Goal: Transaction & Acquisition: Purchase product/service

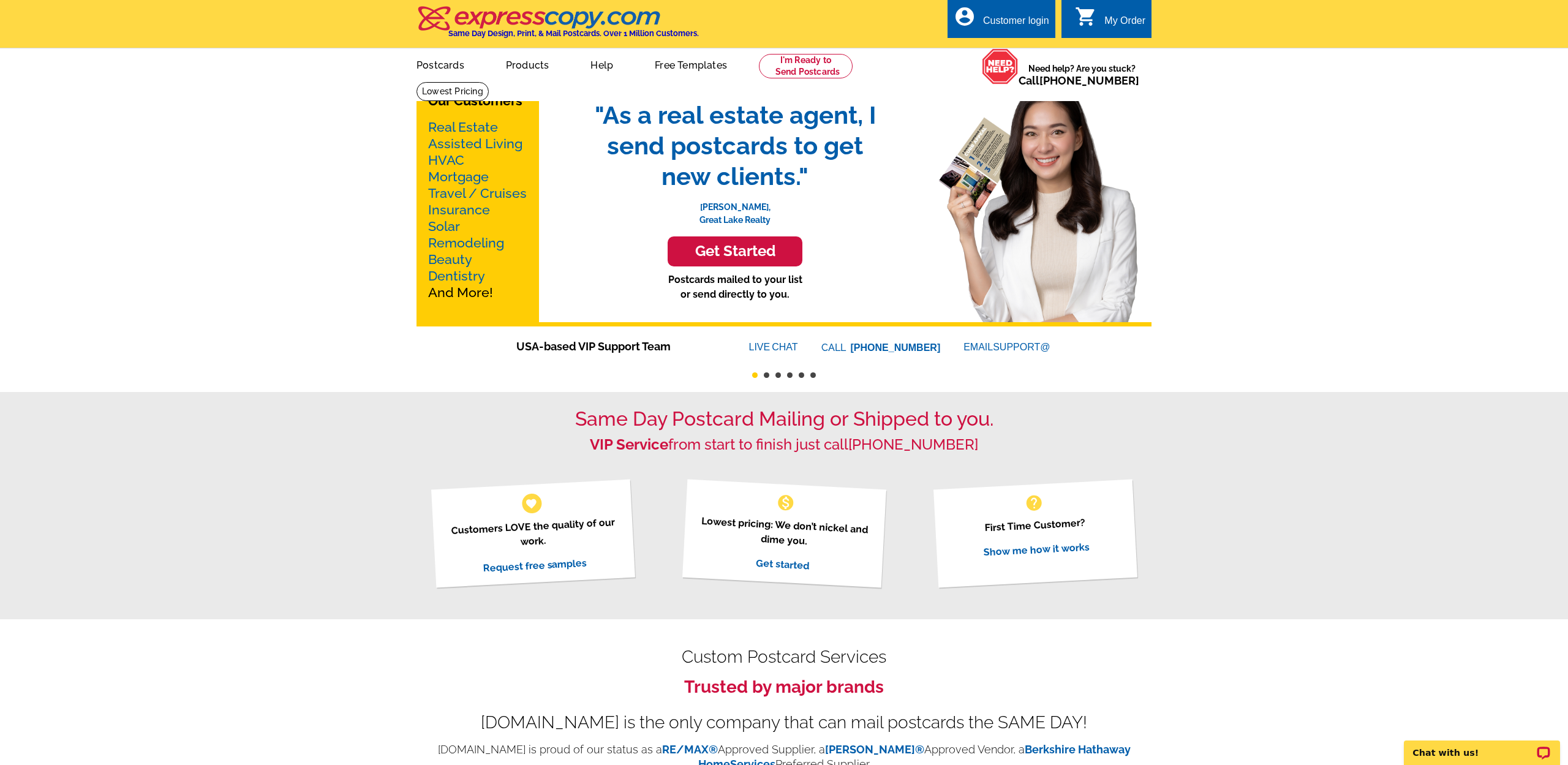
click at [538, 73] on link "Products" at bounding box center [527, 64] width 83 height 29
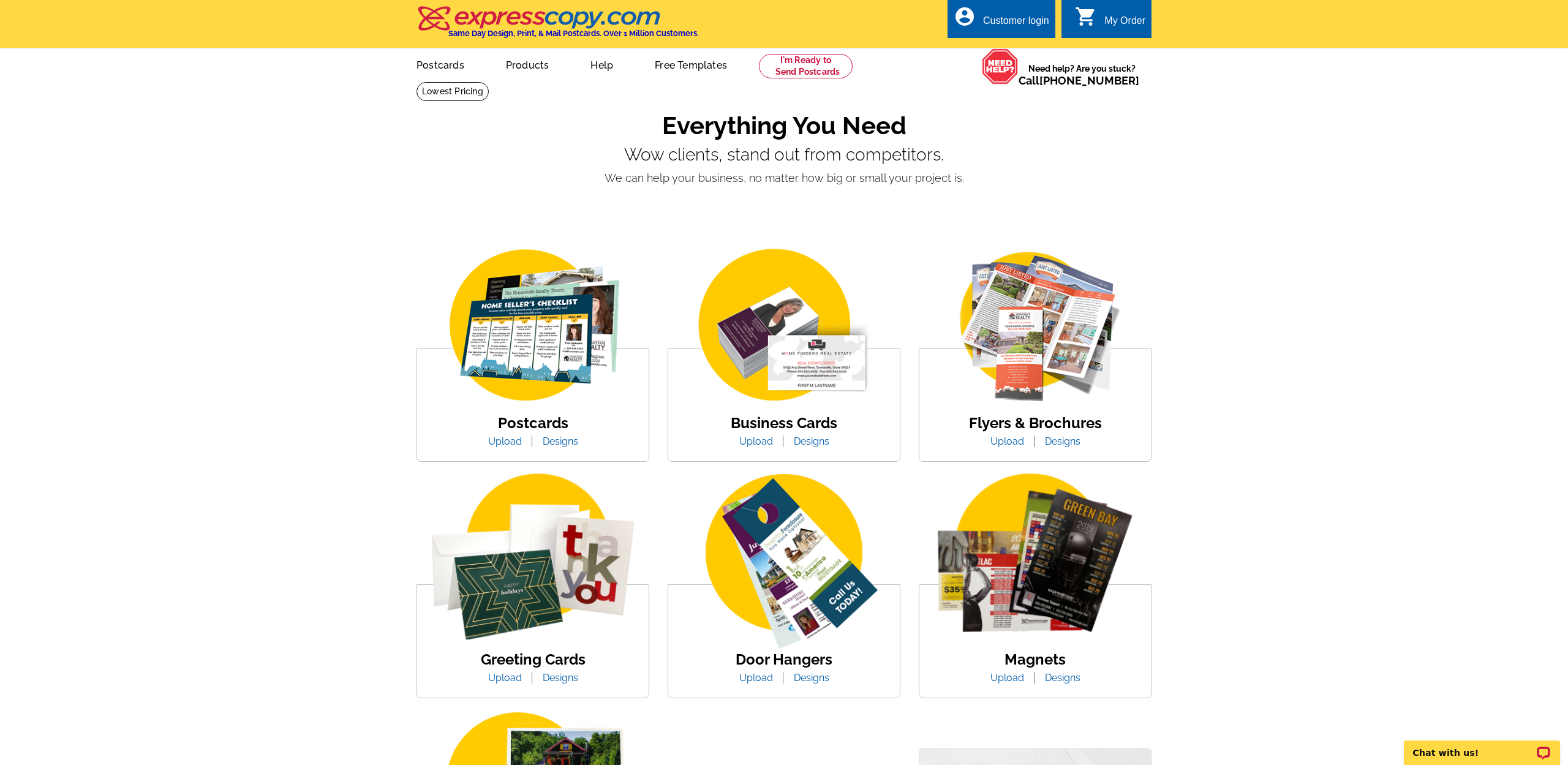
click at [562, 441] on link "Designs" at bounding box center [560, 441] width 54 height 11
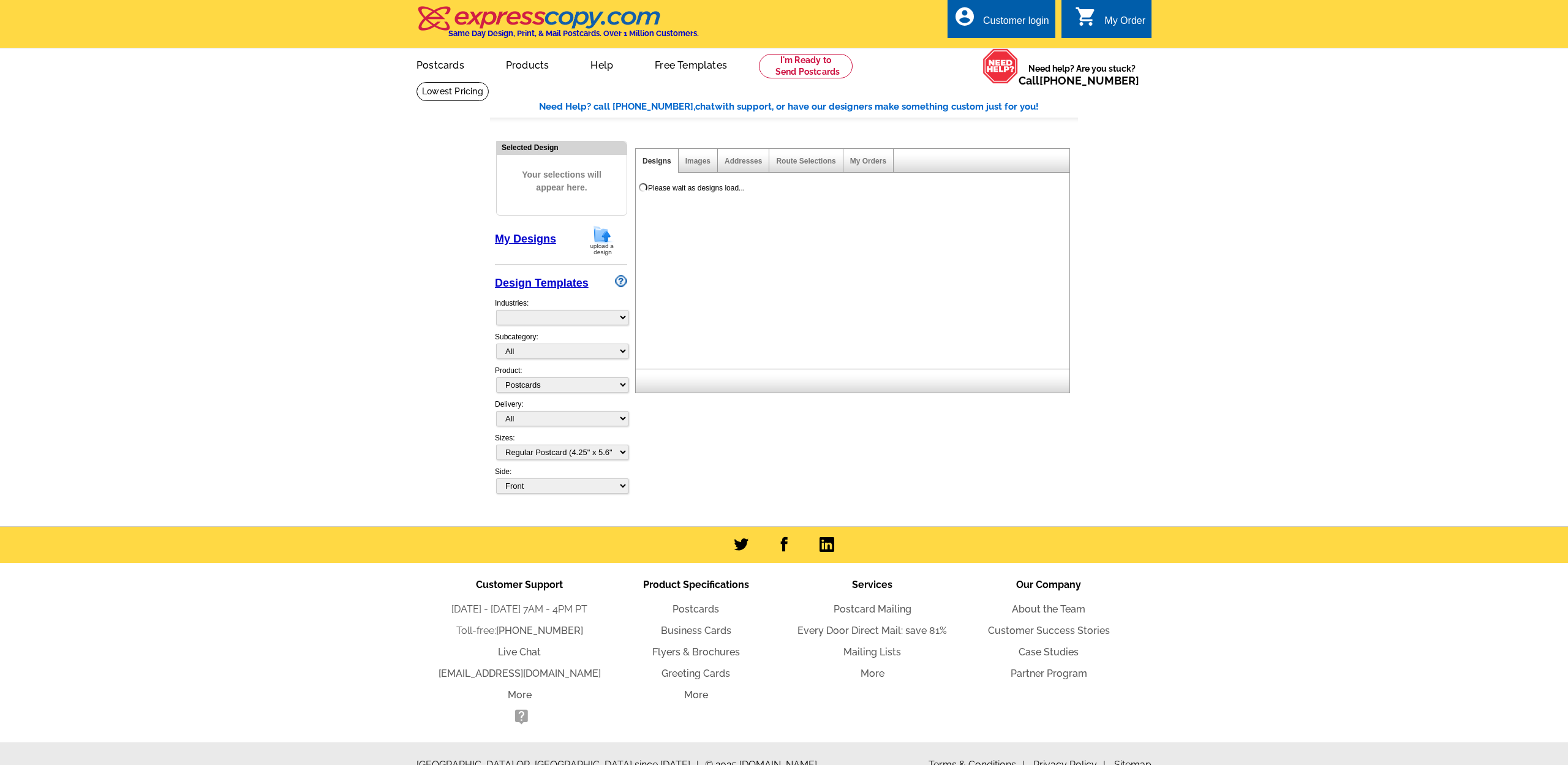
select select "1"
select select "971"
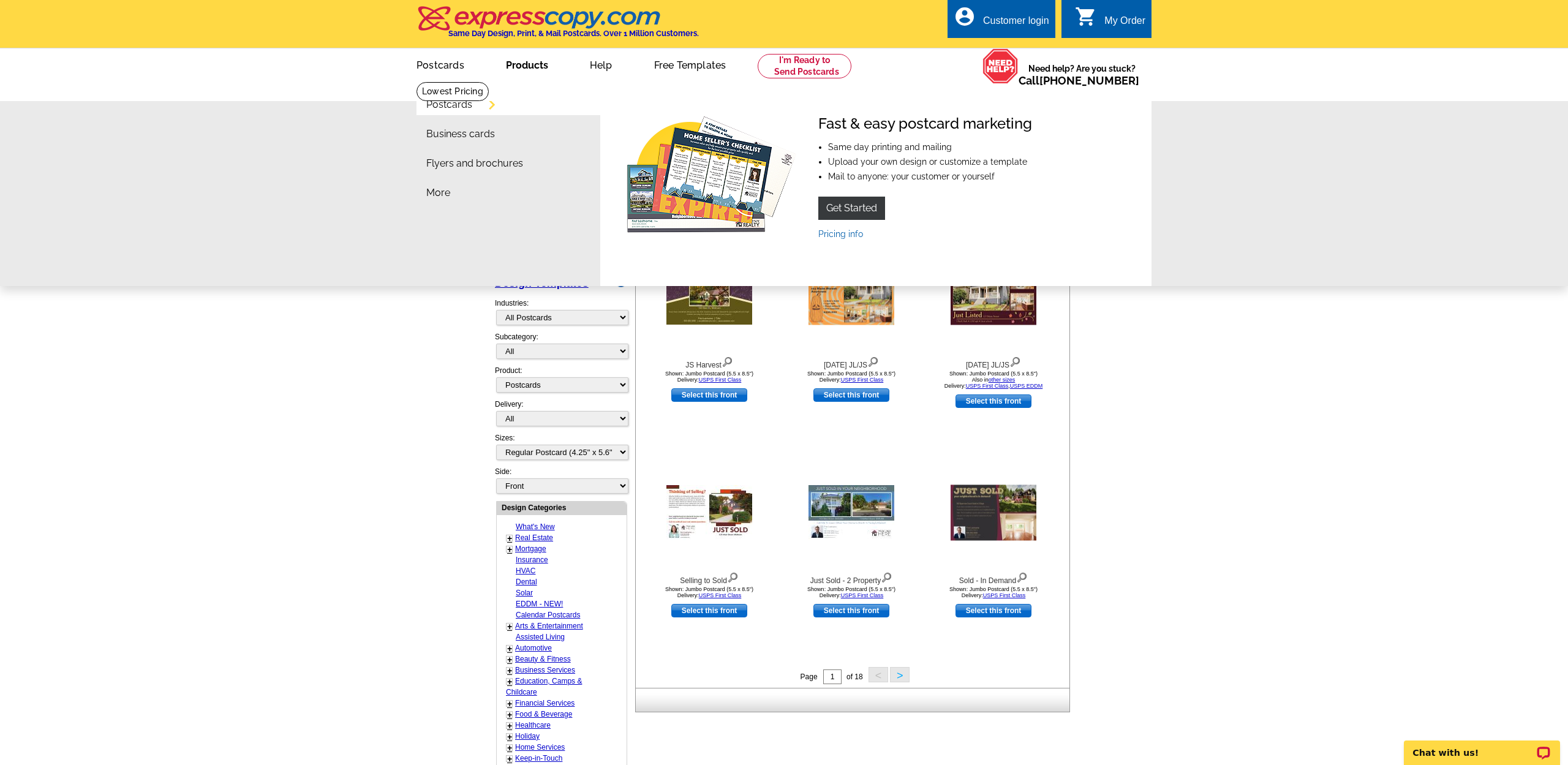
click at [836, 234] on link "Pricing info" at bounding box center [840, 234] width 45 height 10
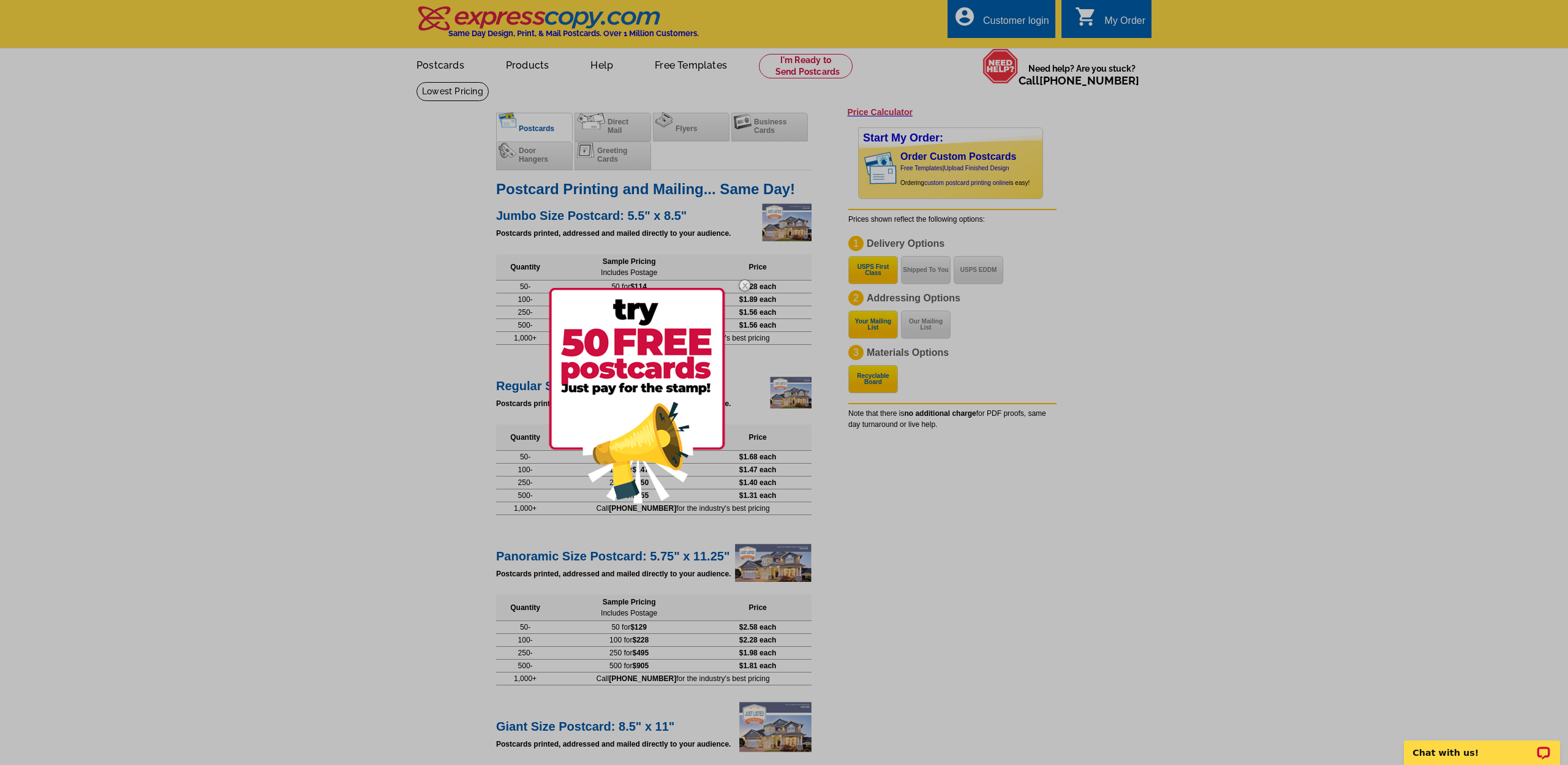
click at [743, 284] on img at bounding box center [744, 285] width 35 height 35
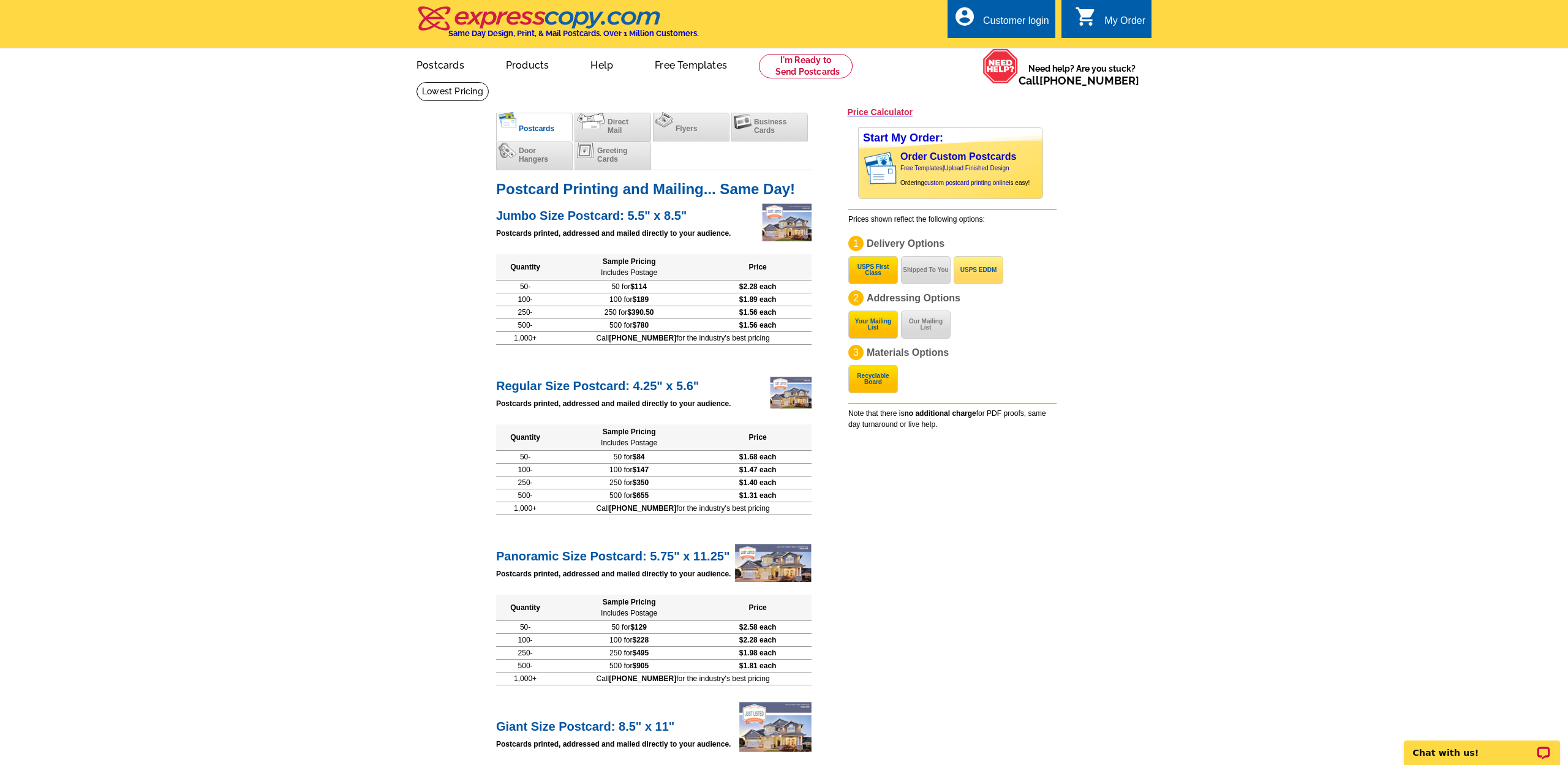
click at [983, 281] on button "USPS EDDM" at bounding box center [978, 269] width 50 height 28
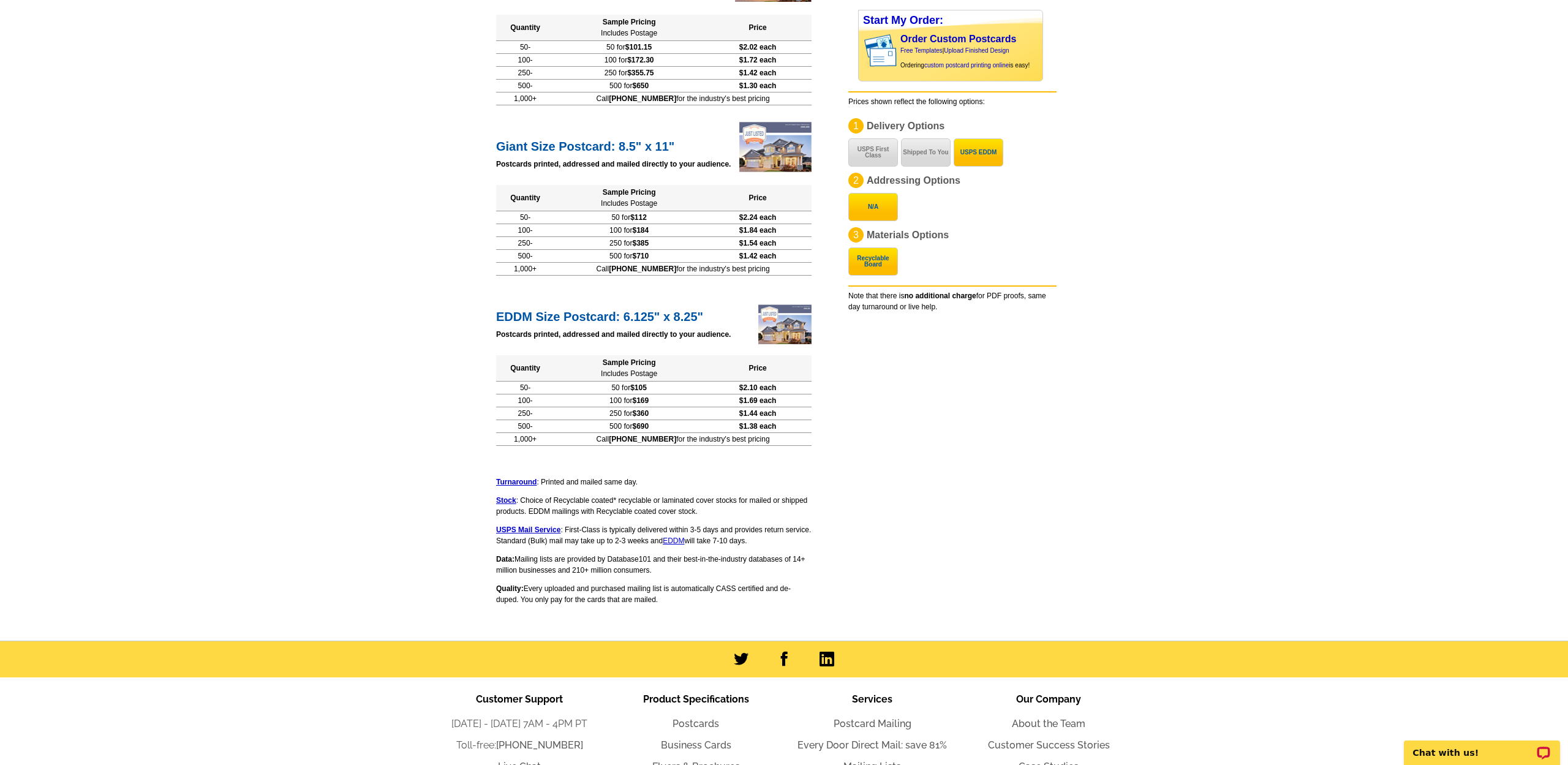
scroll to position [248, 0]
